Goal: Contribute content

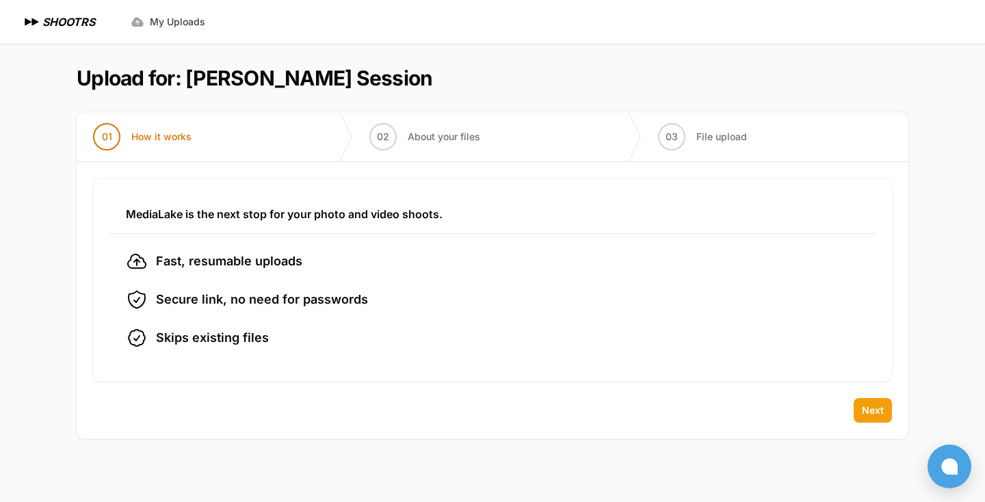
click at [880, 419] on button "Next" at bounding box center [873, 410] width 38 height 25
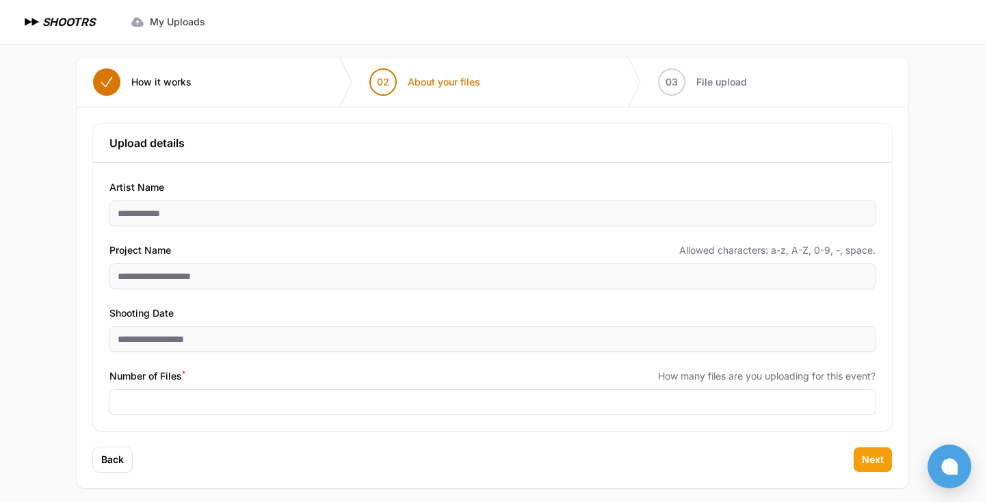
scroll to position [63, 0]
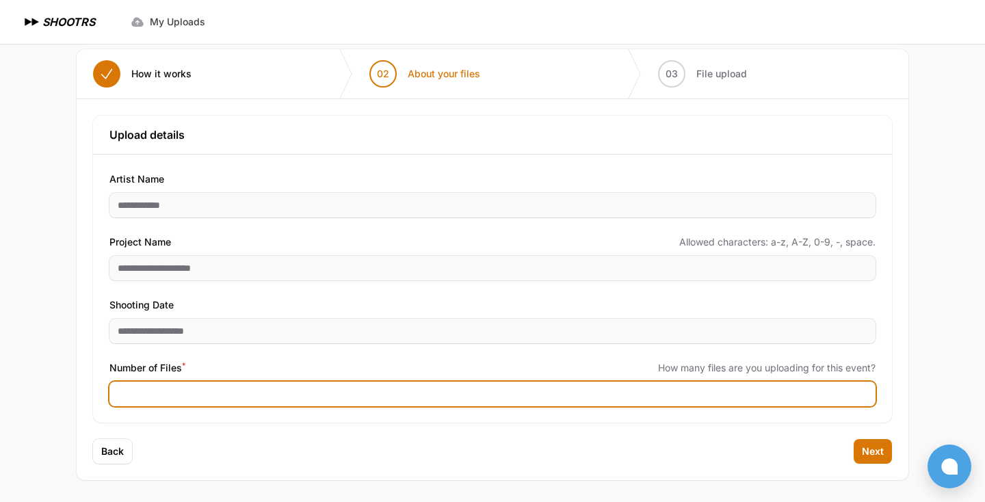
click at [289, 392] on input "Number of Files *" at bounding box center [492, 394] width 766 height 25
type input "***"
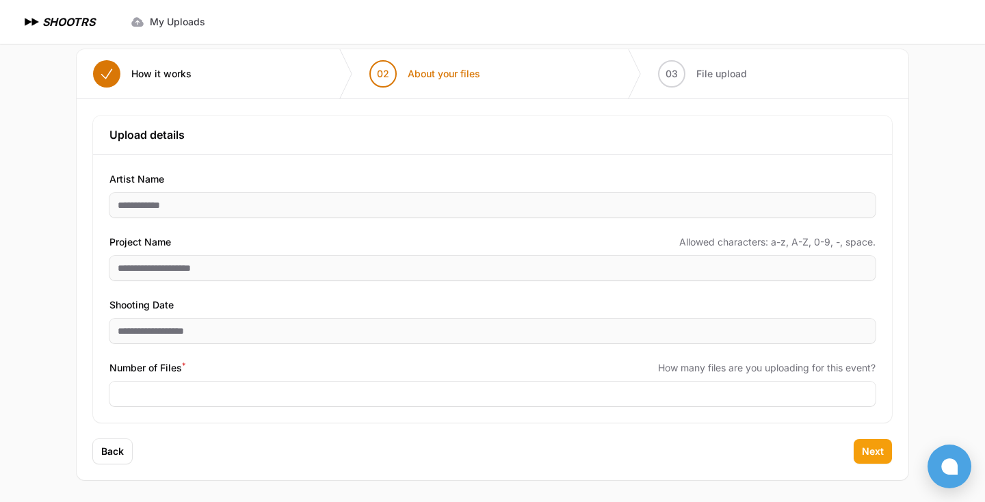
click at [872, 445] on span "Next" at bounding box center [873, 452] width 22 height 14
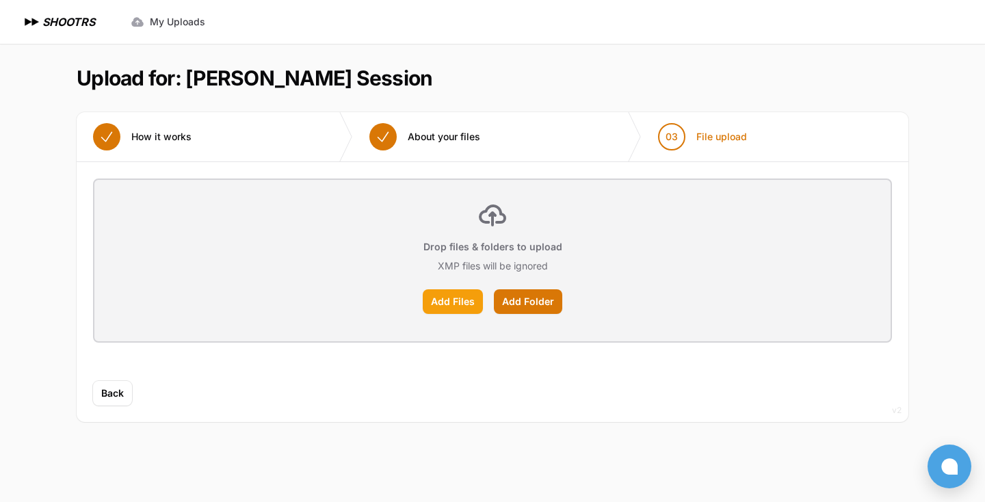
click at [461, 305] on label "Add Files" at bounding box center [453, 301] width 60 height 25
click at [0, 0] on input "Add Files" at bounding box center [0, 0] width 0 height 0
